Goal: Task Accomplishment & Management: Complete application form

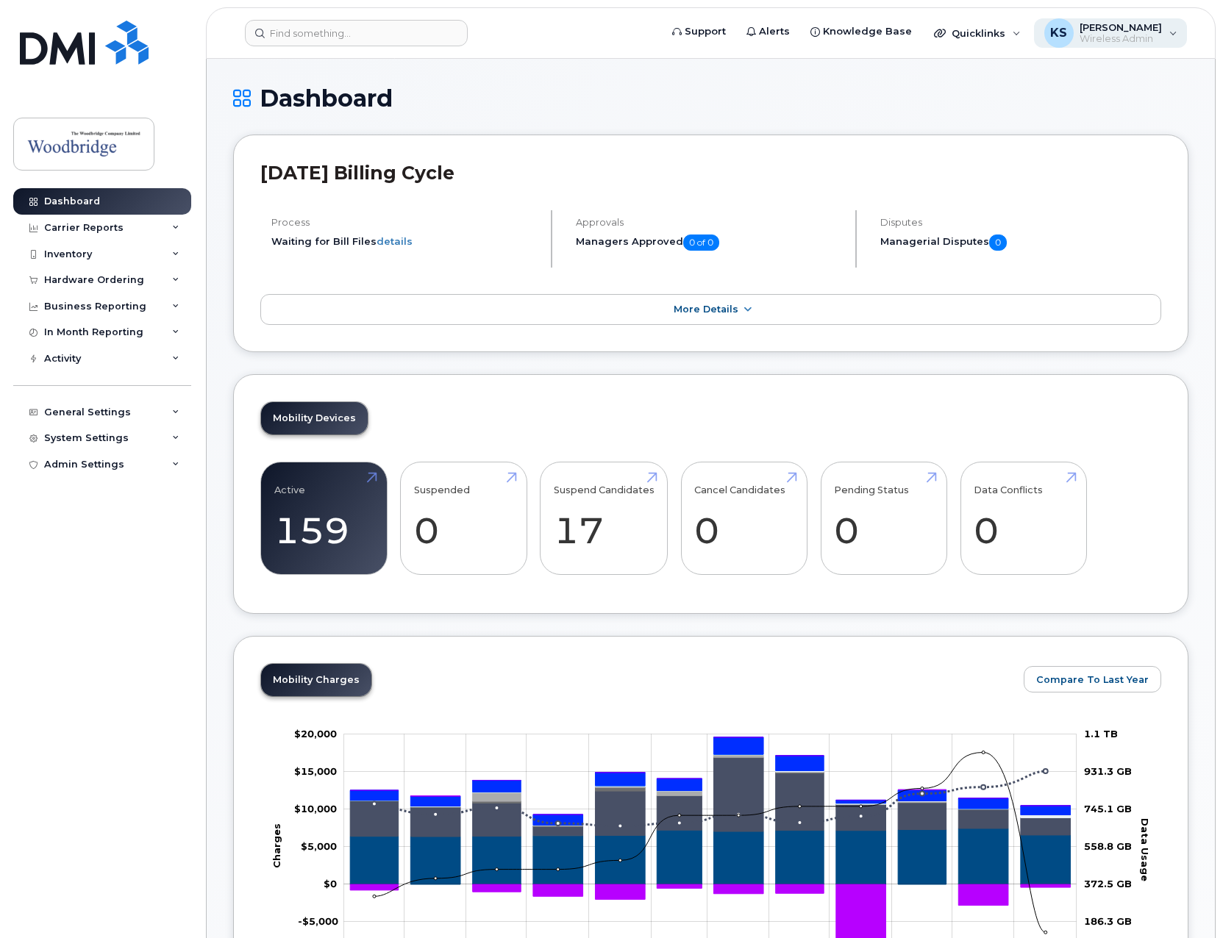
click at [1163, 40] on div "KS Keith Siu Wireless Admin" at bounding box center [1111, 32] width 154 height 29
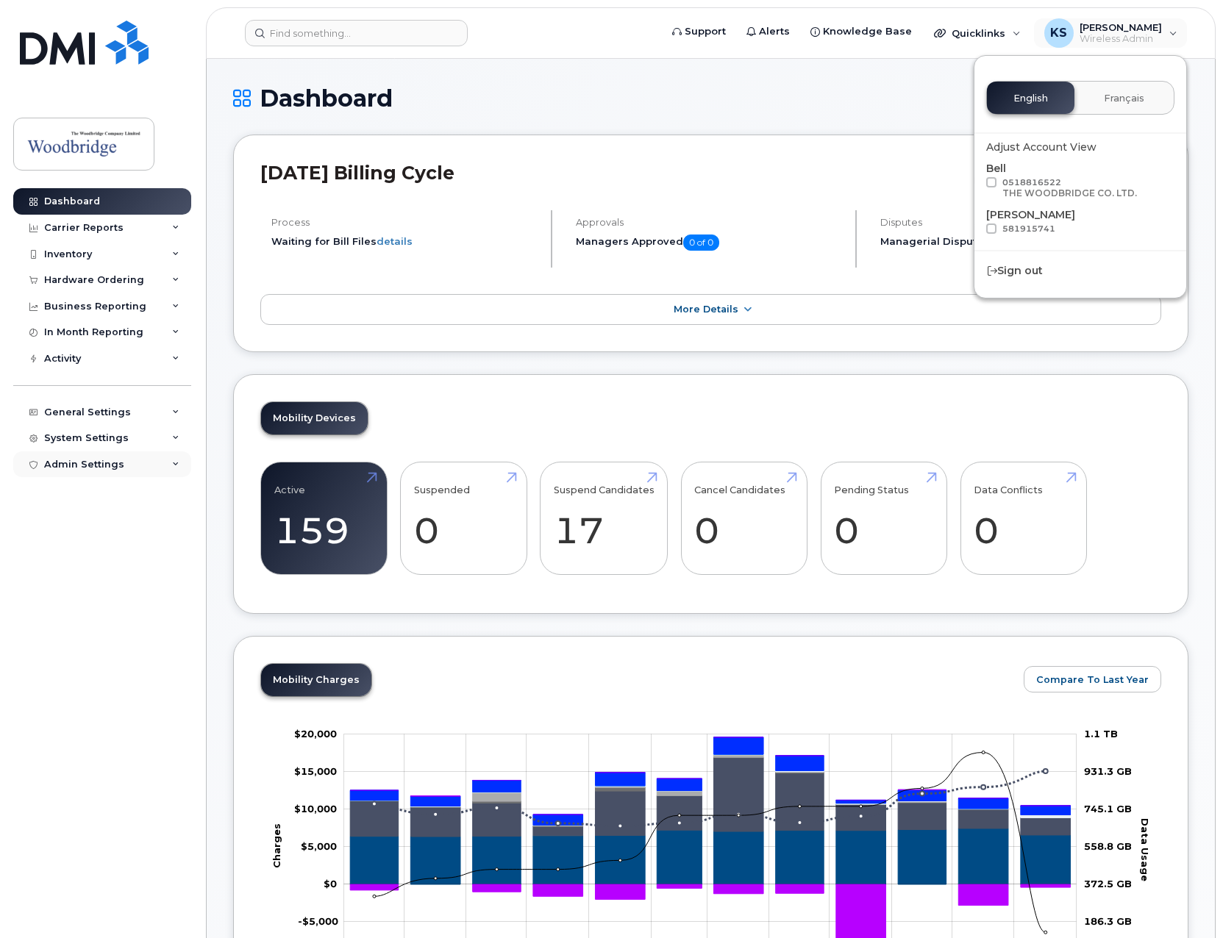
click at [76, 470] on div "Admin Settings" at bounding box center [84, 465] width 80 height 12
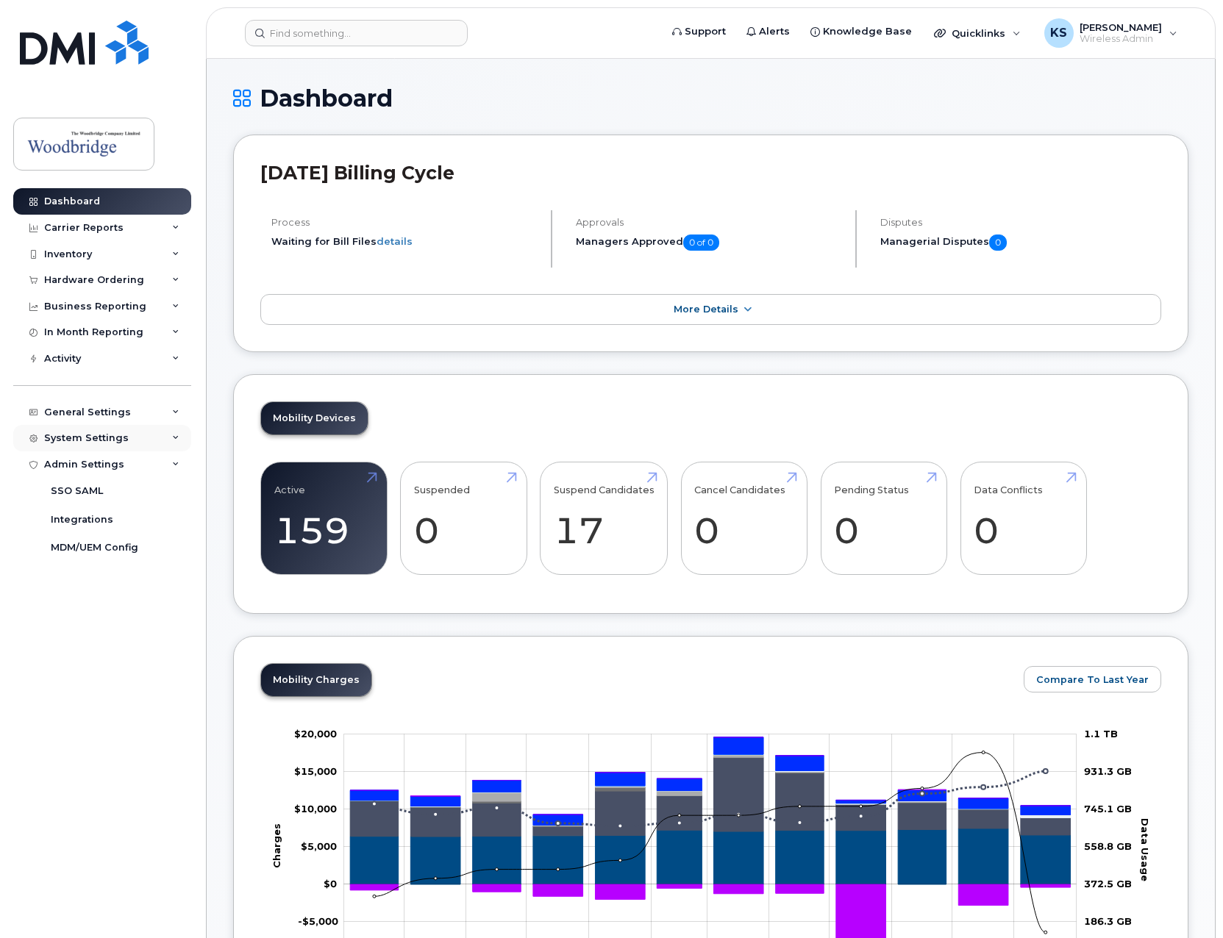
click at [90, 443] on div "System Settings" at bounding box center [86, 438] width 85 height 12
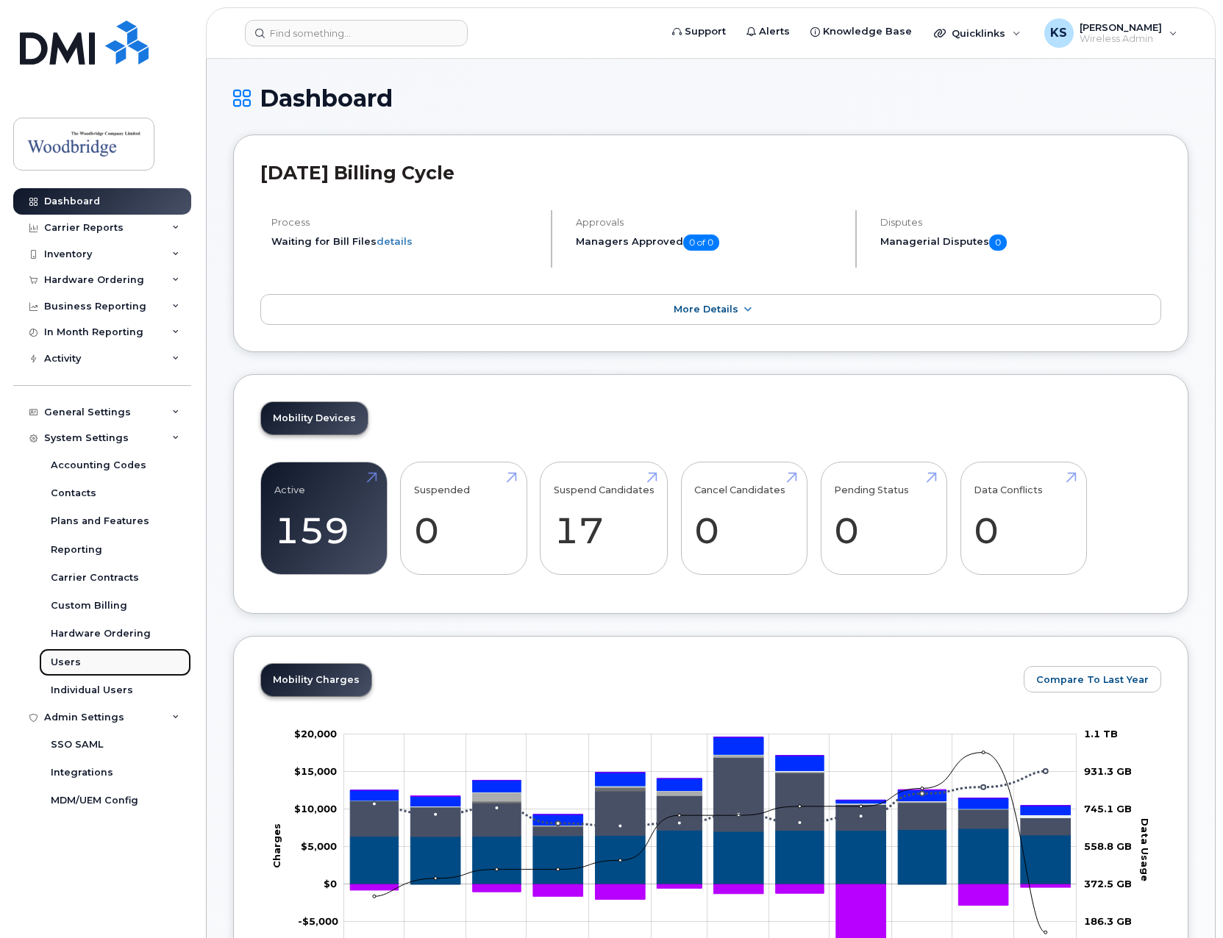
click at [66, 663] on div "Users" at bounding box center [66, 662] width 30 height 13
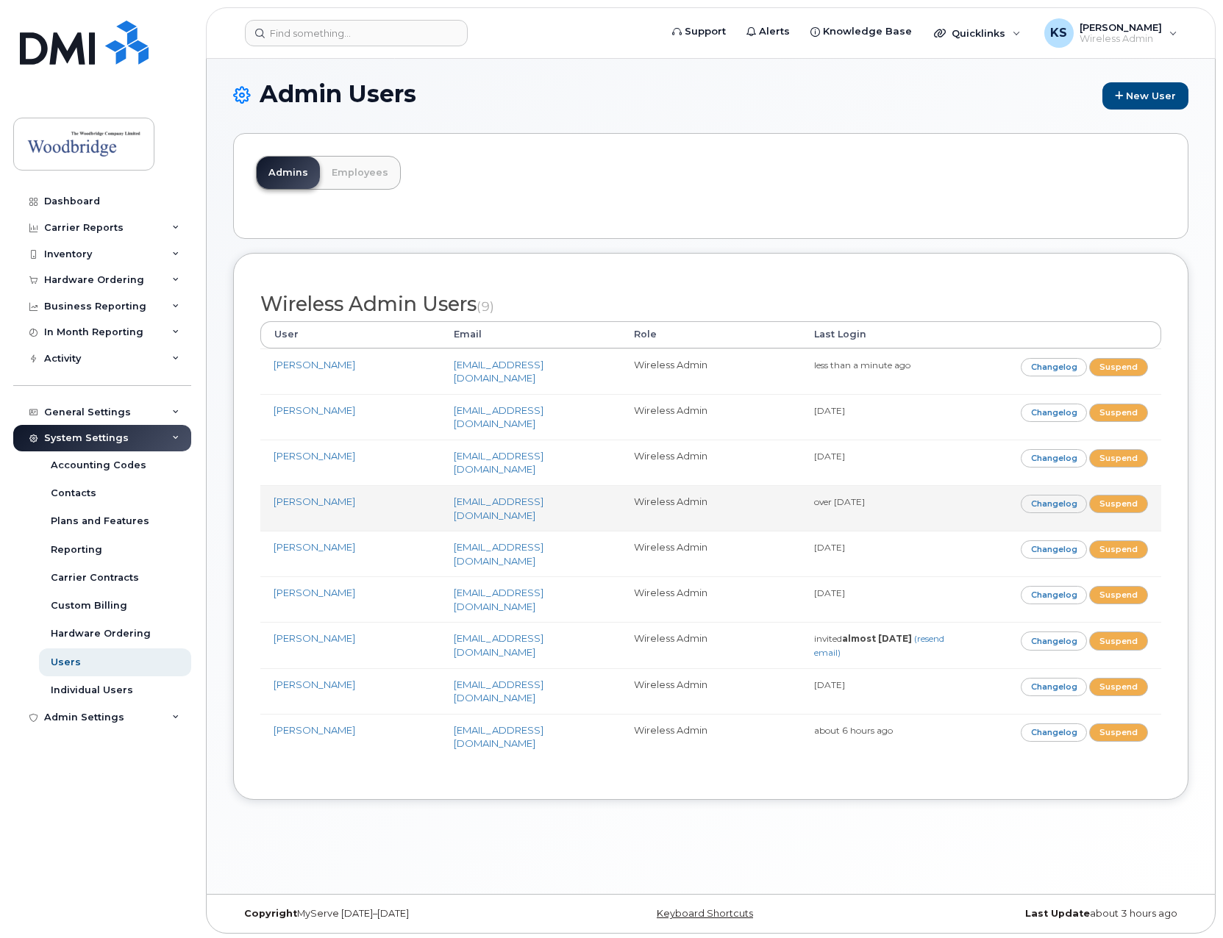
scroll to position [7, 0]
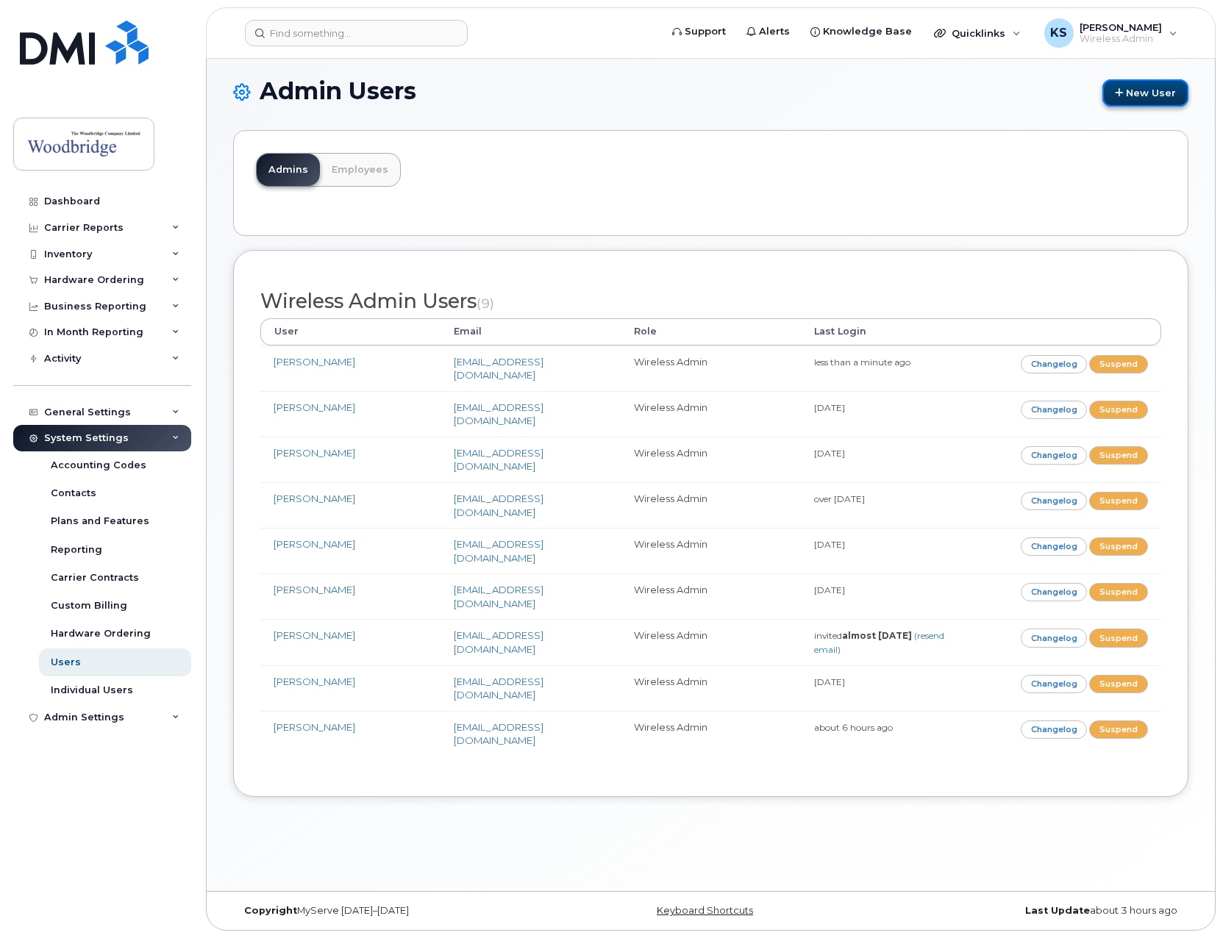
click at [1156, 101] on link "New User" at bounding box center [1145, 92] width 86 height 27
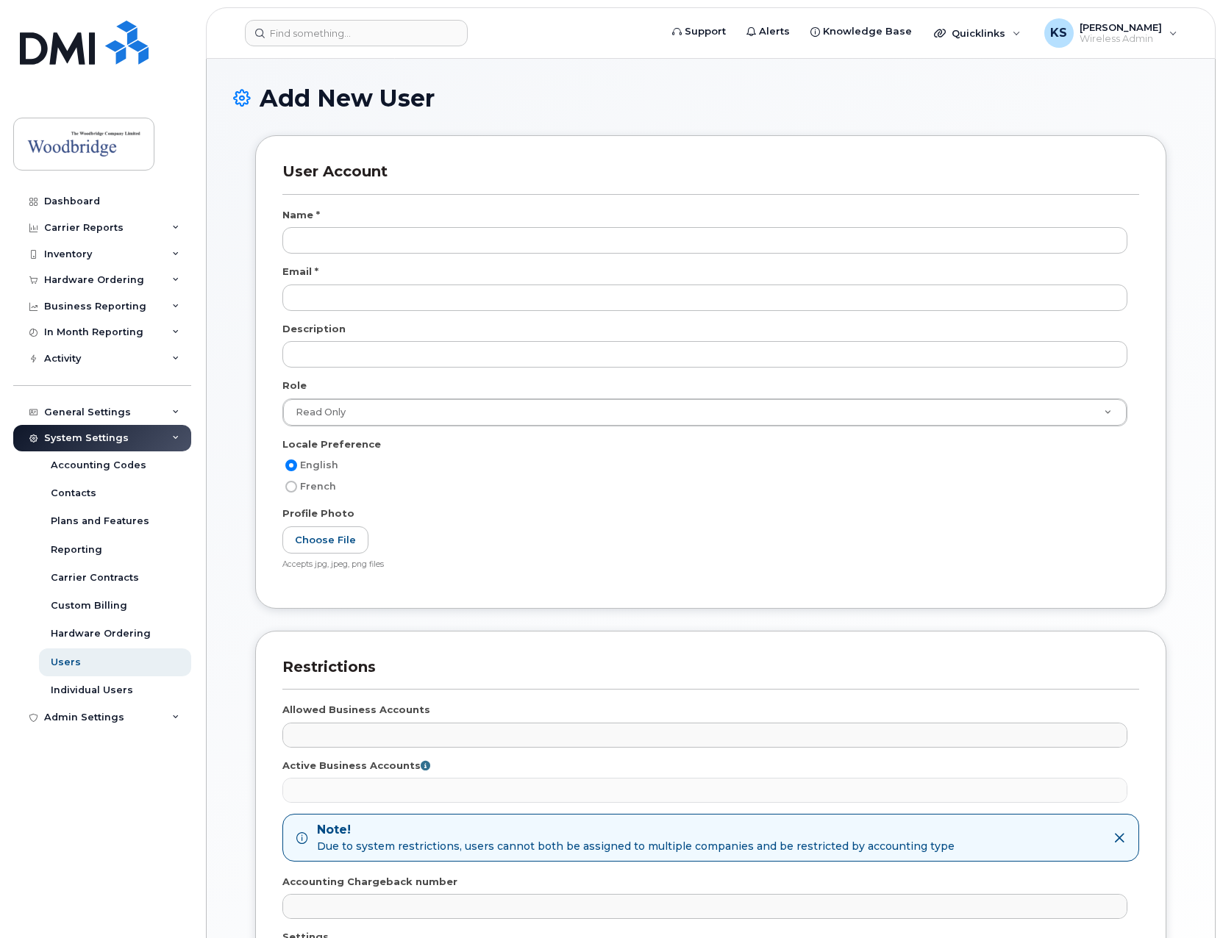
select select
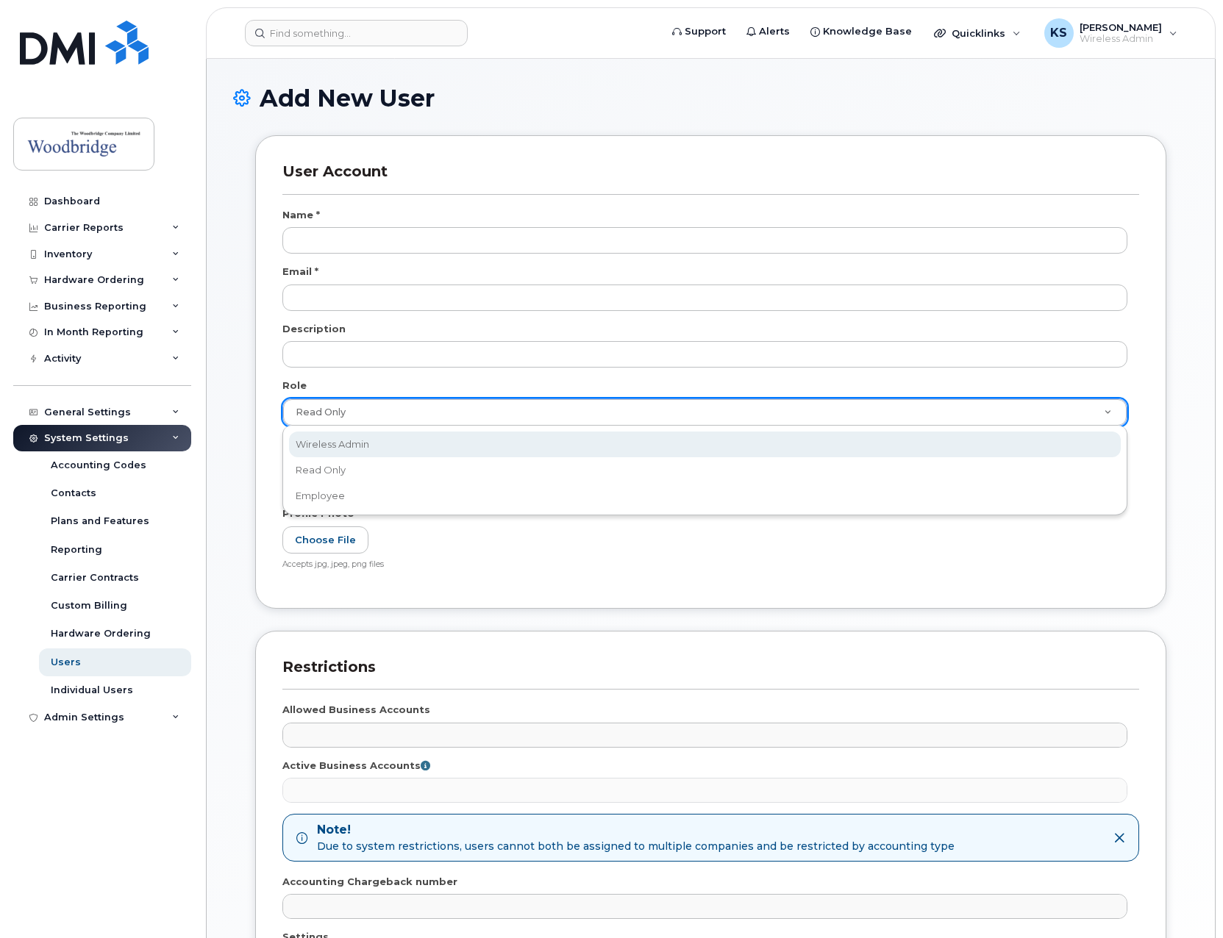
scroll to position [0, 4]
select select "wireless_admin"
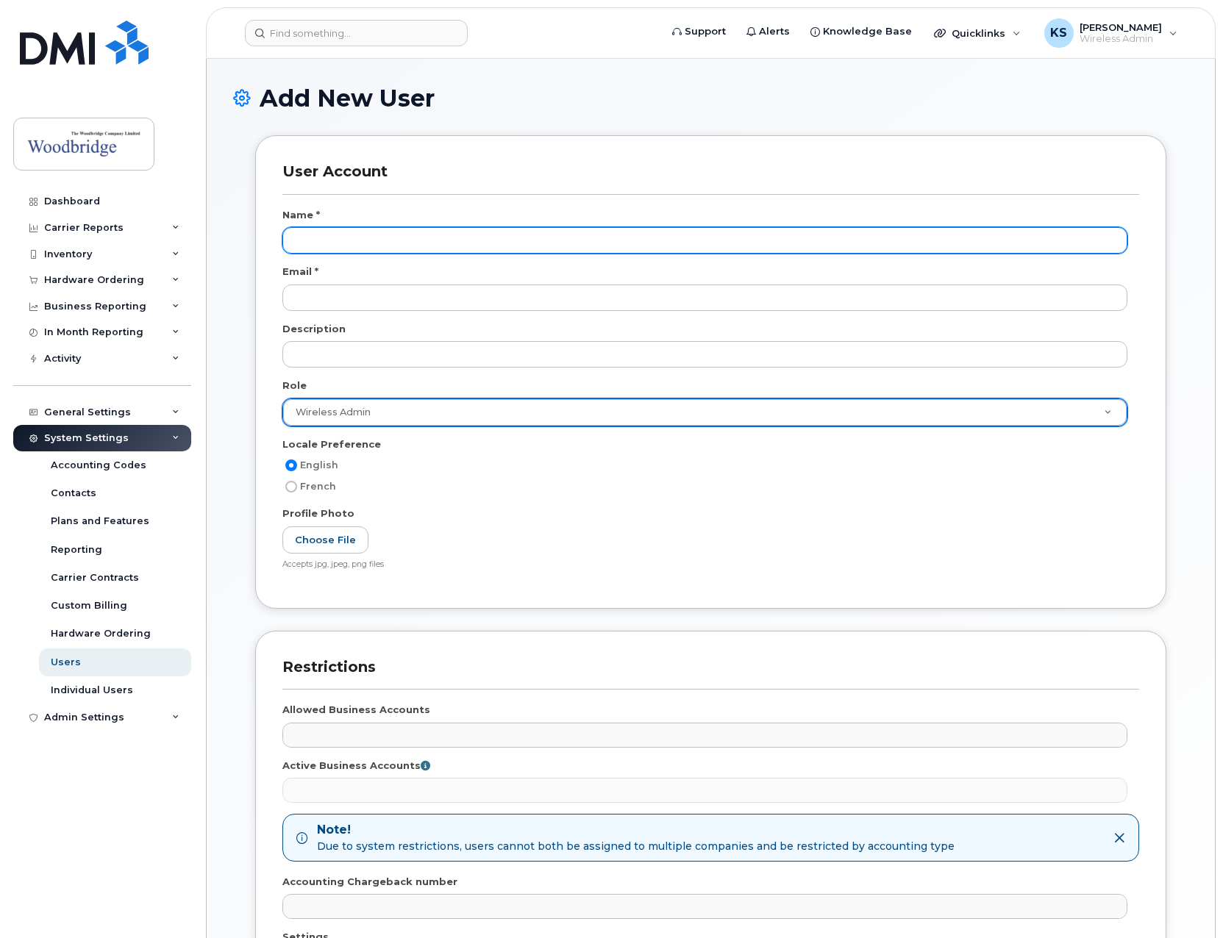
click at [380, 241] on input "text" at bounding box center [704, 240] width 845 height 26
click at [469, 248] on input "[PERSON_NAME]" at bounding box center [704, 240] width 845 height 26
type input "[PERSON_NAME]"
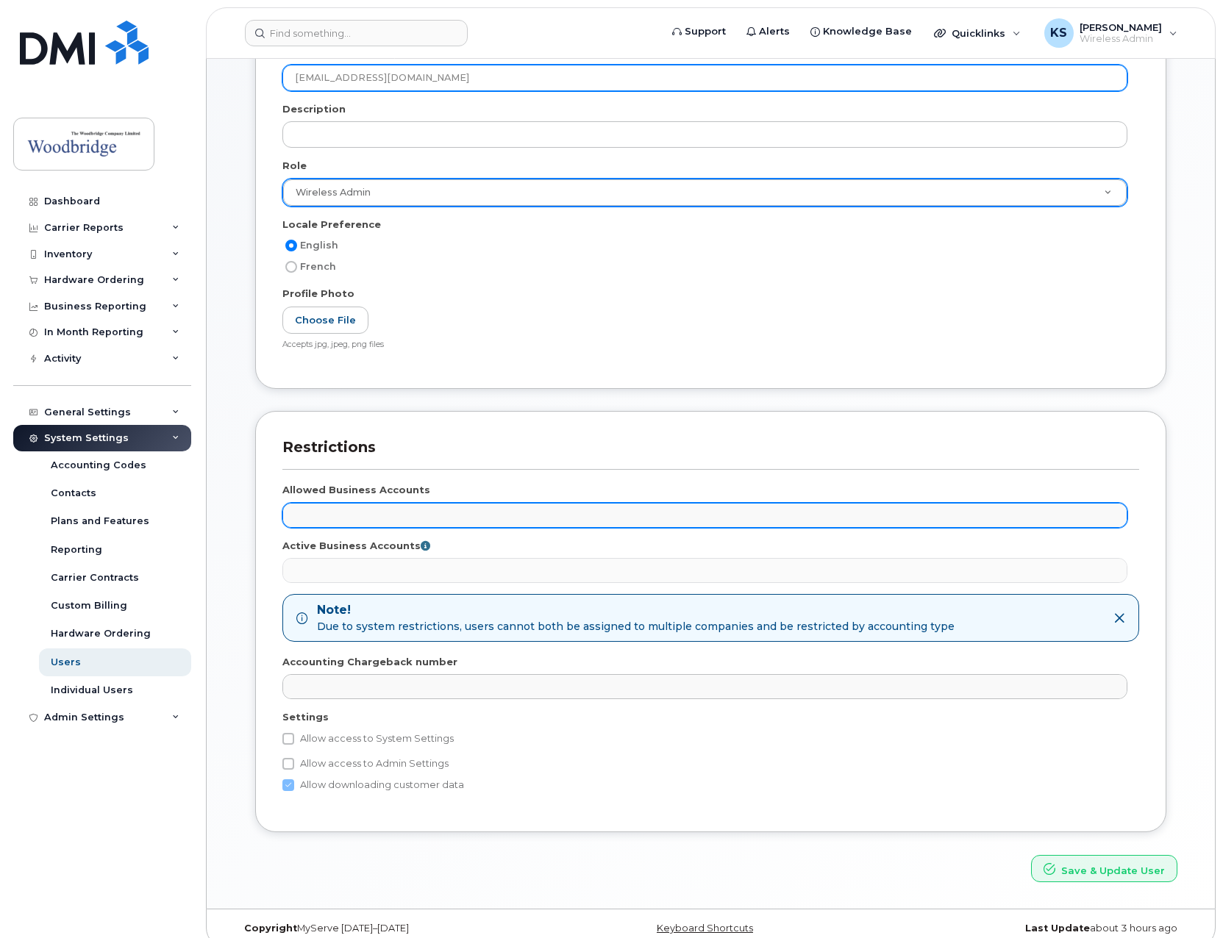
scroll to position [221, 0]
type input "[EMAIL_ADDRESS][DOMAIN_NAME]"
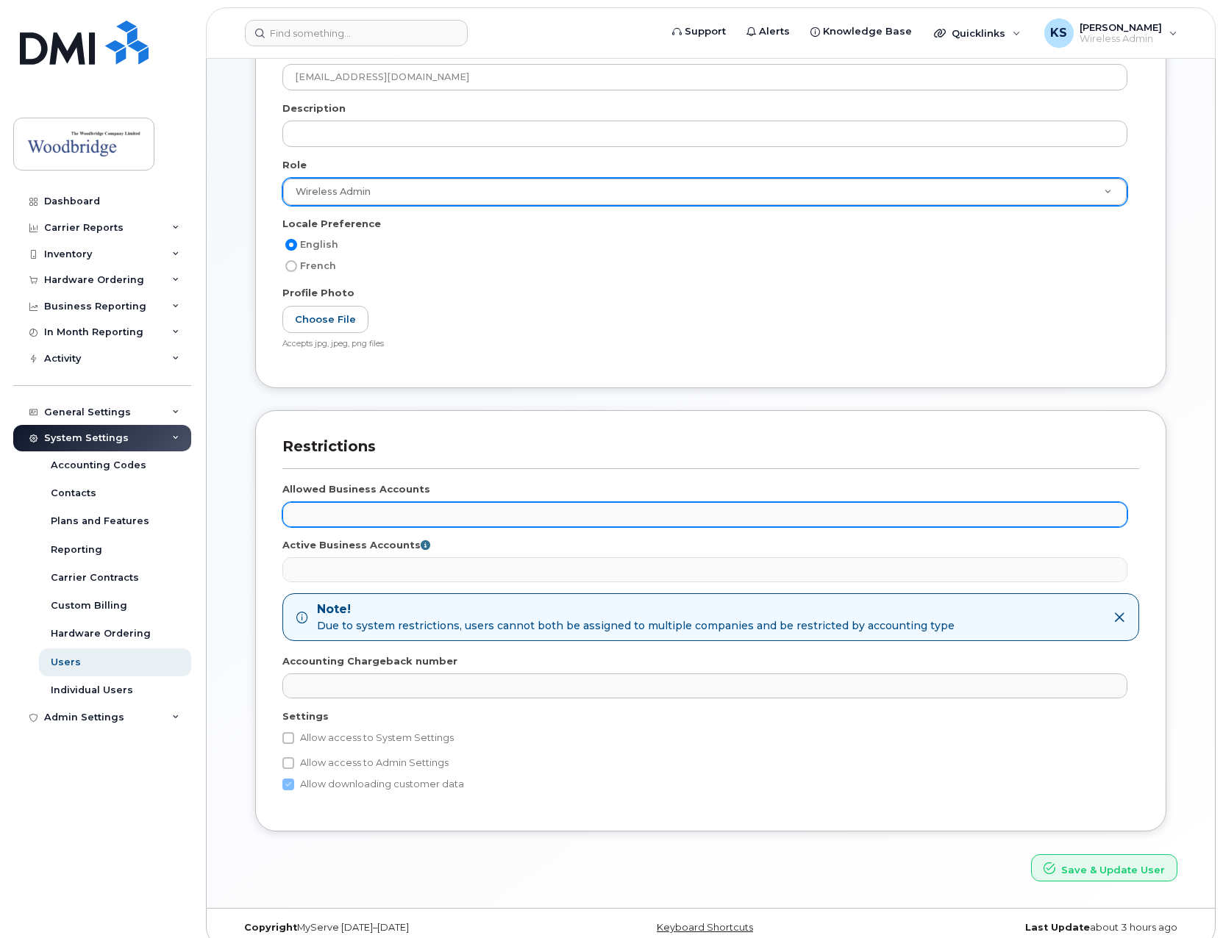
click at [604, 510] on ul at bounding box center [704, 515] width 843 height 24
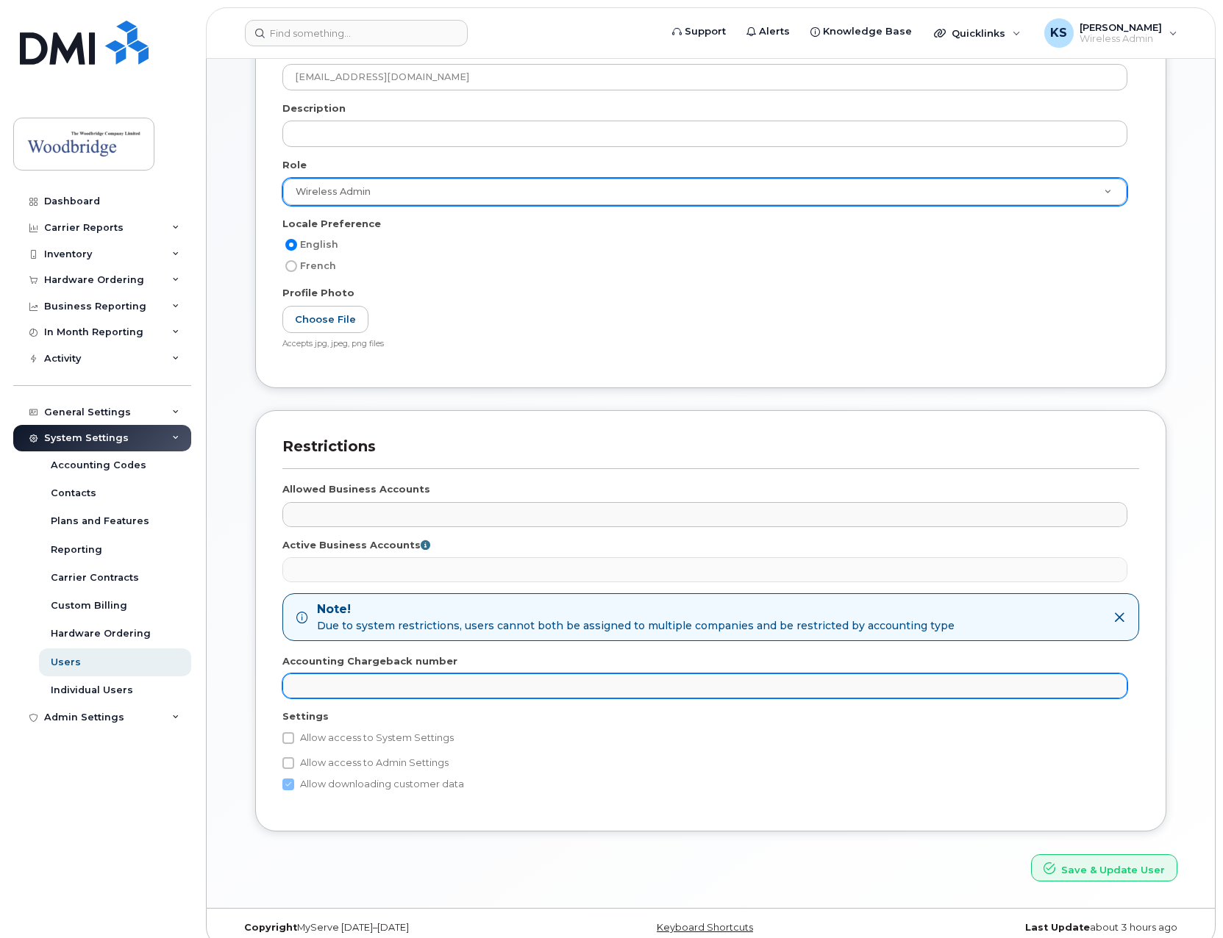
click at [521, 688] on ul at bounding box center [704, 686] width 843 height 24
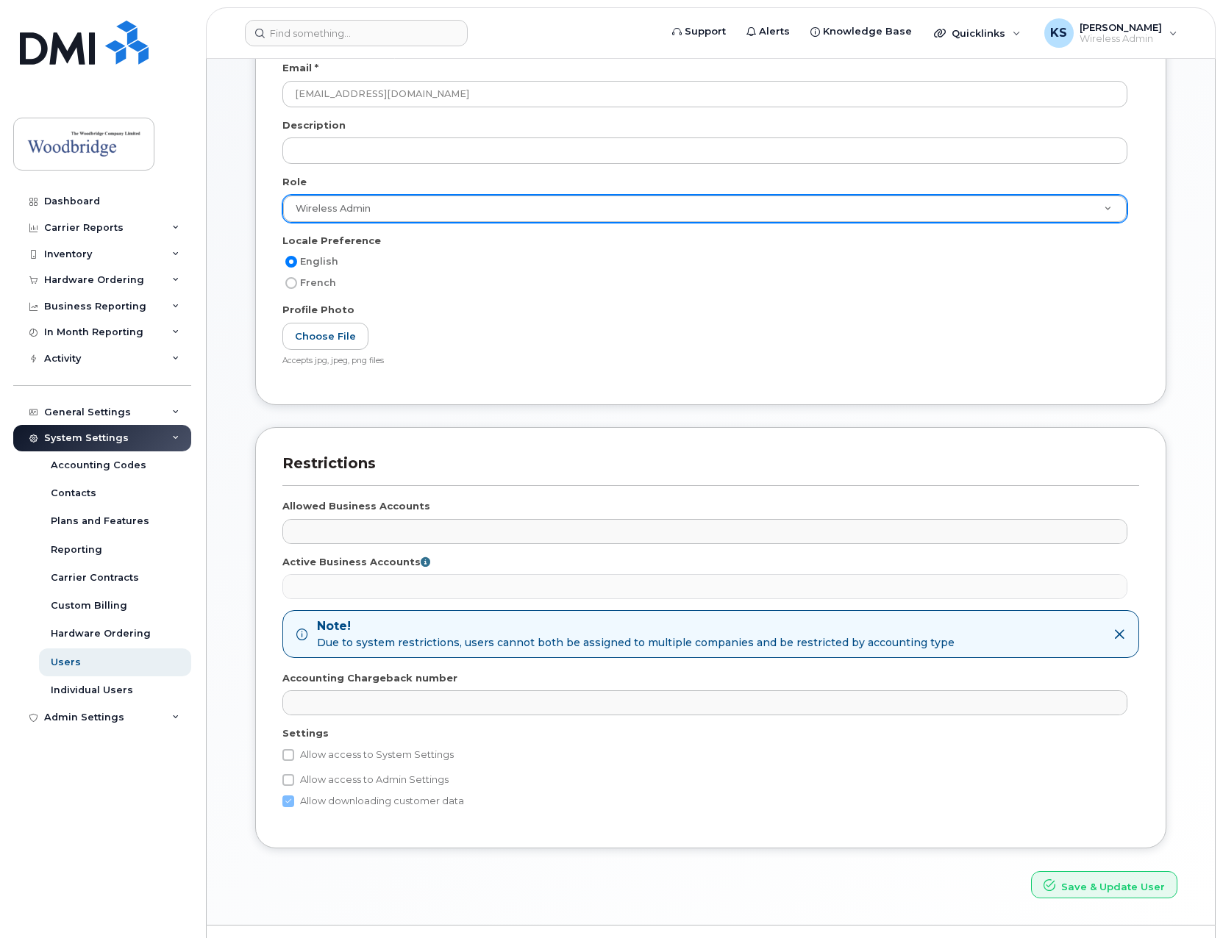
scroll to position [0, 0]
